Goal: Register for event/course

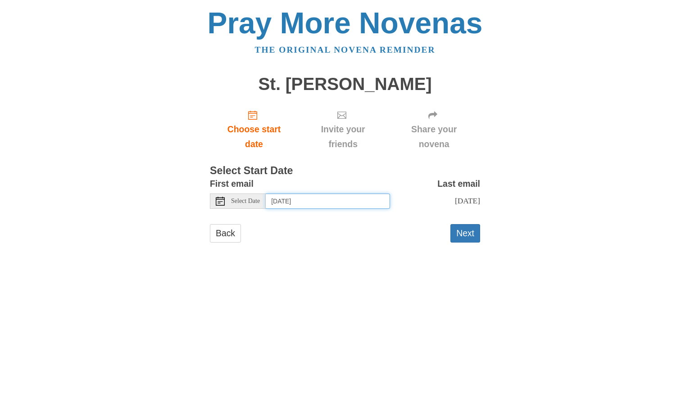
click at [357, 202] on input "[DATE]" at bounding box center [328, 201] width 124 height 15
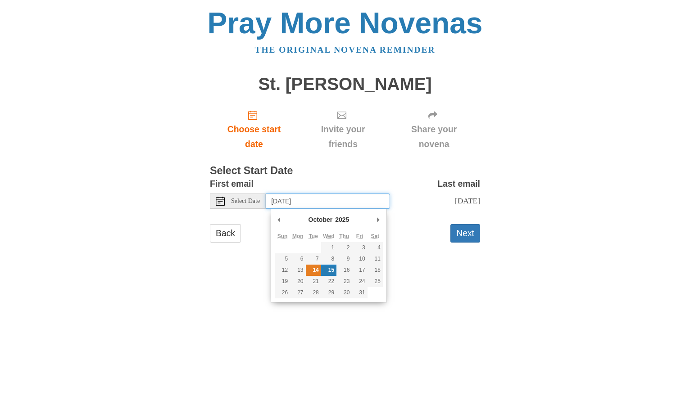
type input "[DATE]"
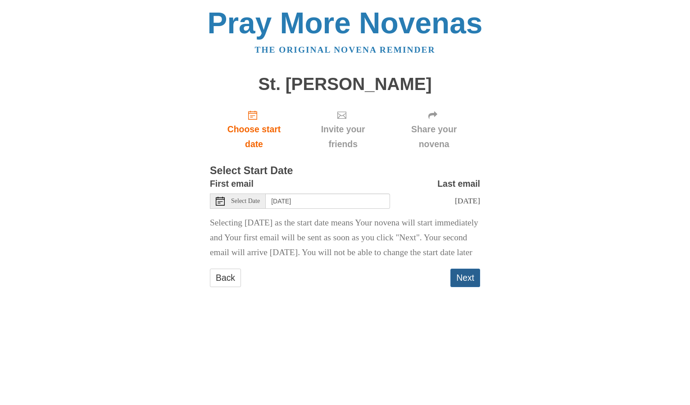
click at [464, 287] on button "Next" at bounding box center [466, 278] width 30 height 18
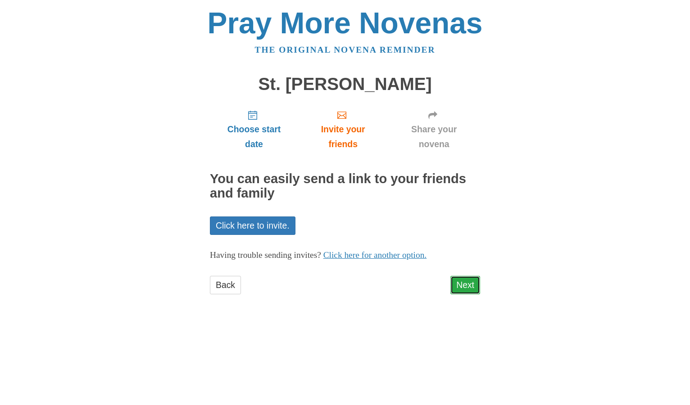
click at [467, 284] on link "Next" at bounding box center [466, 285] width 30 height 18
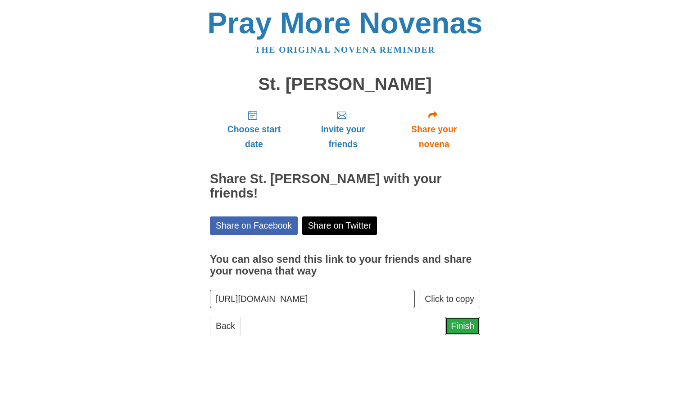
click at [467, 317] on link "Finish" at bounding box center [462, 326] width 35 height 18
